Goal: Information Seeking & Learning: Learn about a topic

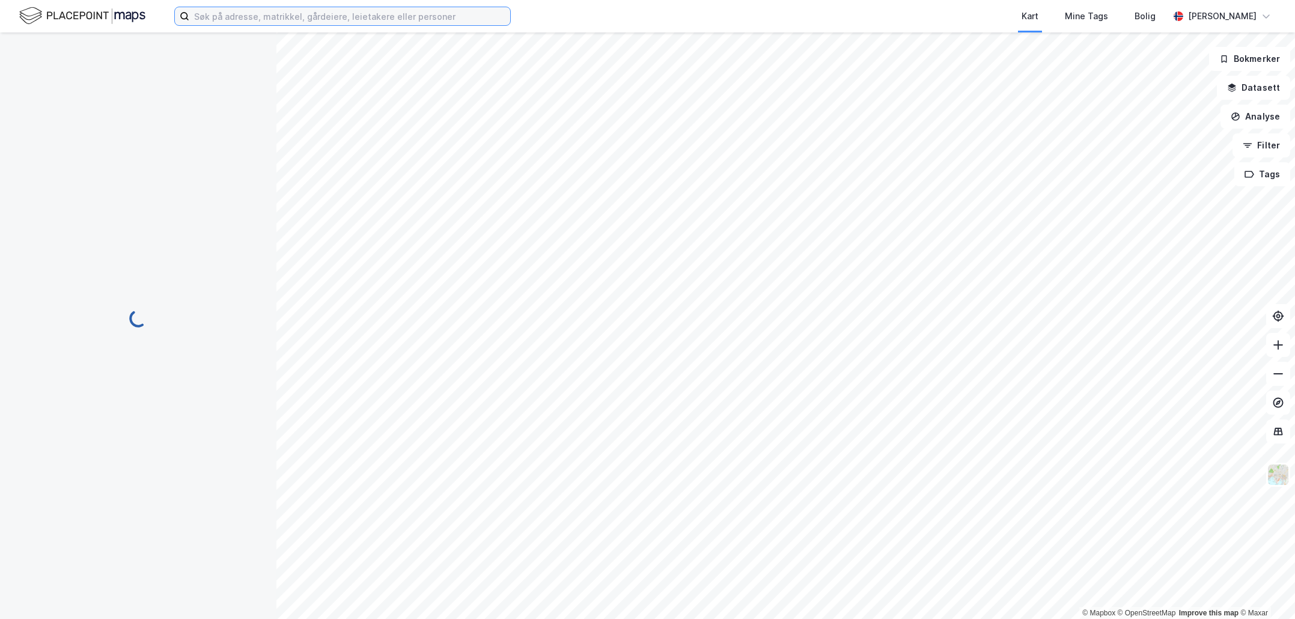
click at [230, 23] on input at bounding box center [349, 16] width 321 height 18
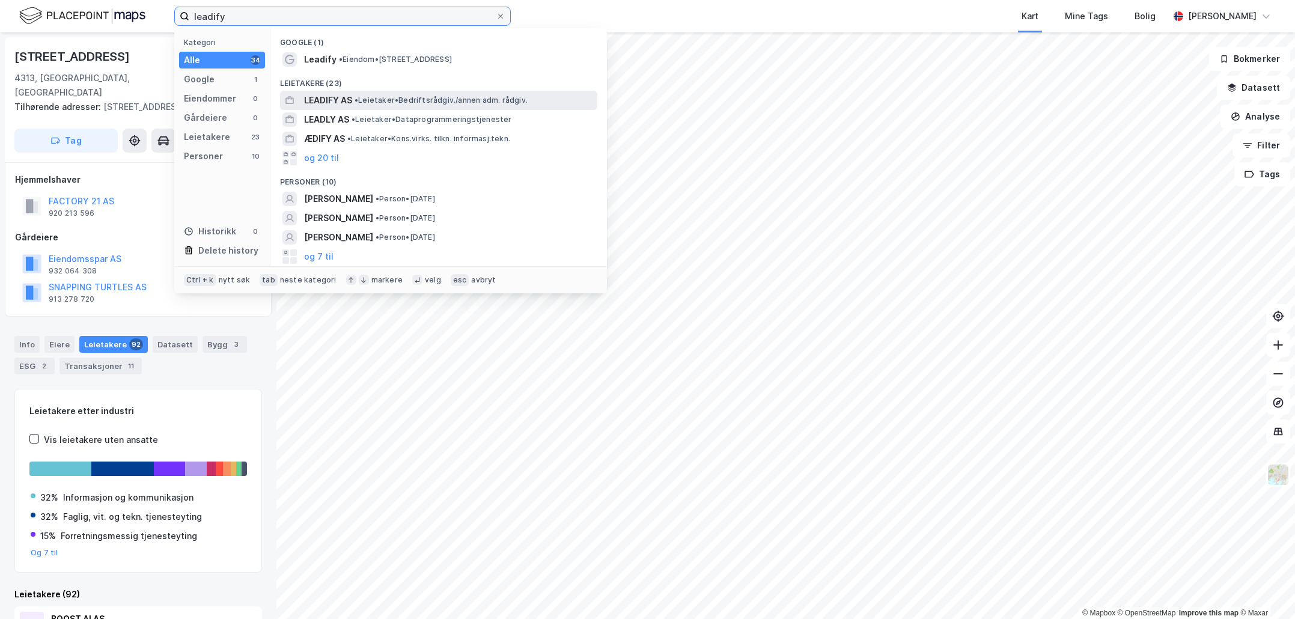
type input "leadify"
click at [456, 105] on div "LEADIFY AS • Leietaker • Bedriftsrådgiv./annen adm. rådgiv." at bounding box center [449, 100] width 291 height 14
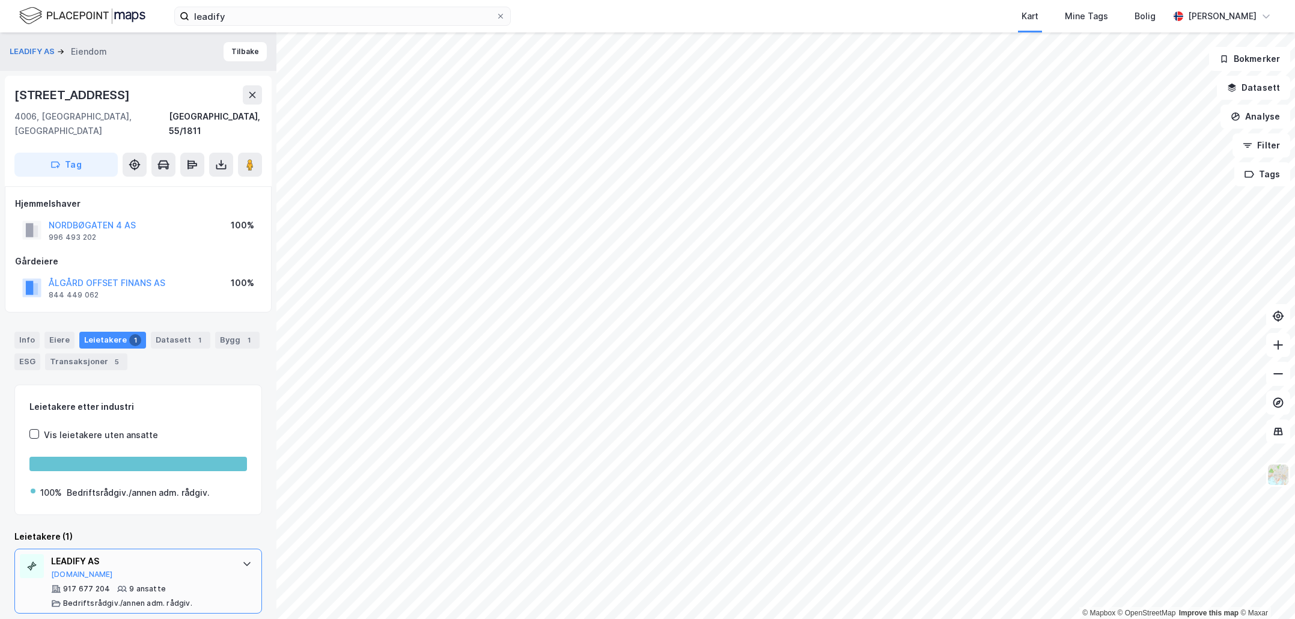
click at [101, 554] on div "LEADIFY AS" at bounding box center [140, 561] width 179 height 14
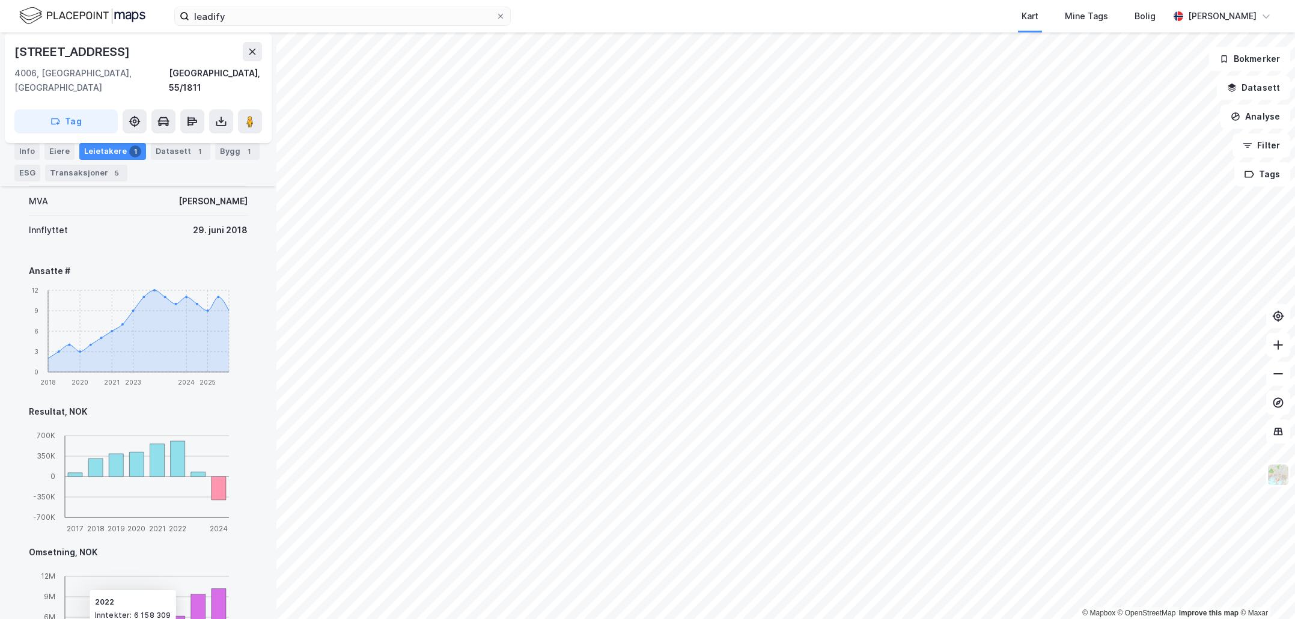
scroll to position [451, 0]
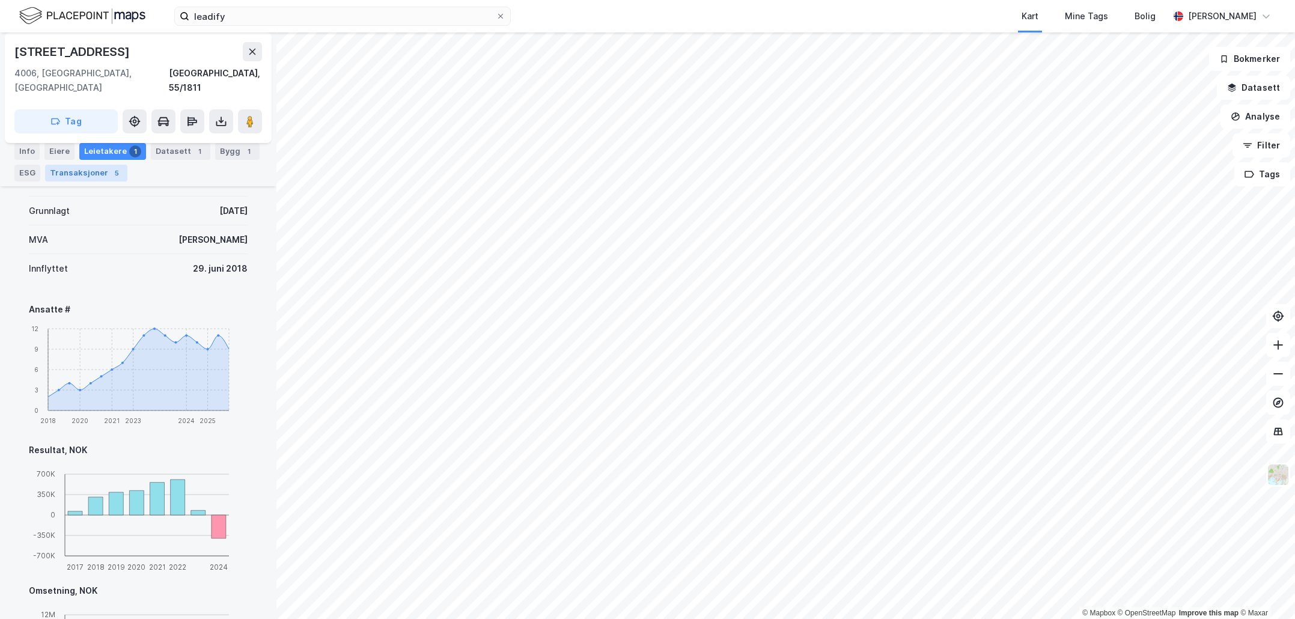
click at [114, 175] on div "5" at bounding box center [117, 173] width 12 height 12
